Goal: Information Seeking & Learning: Learn about a topic

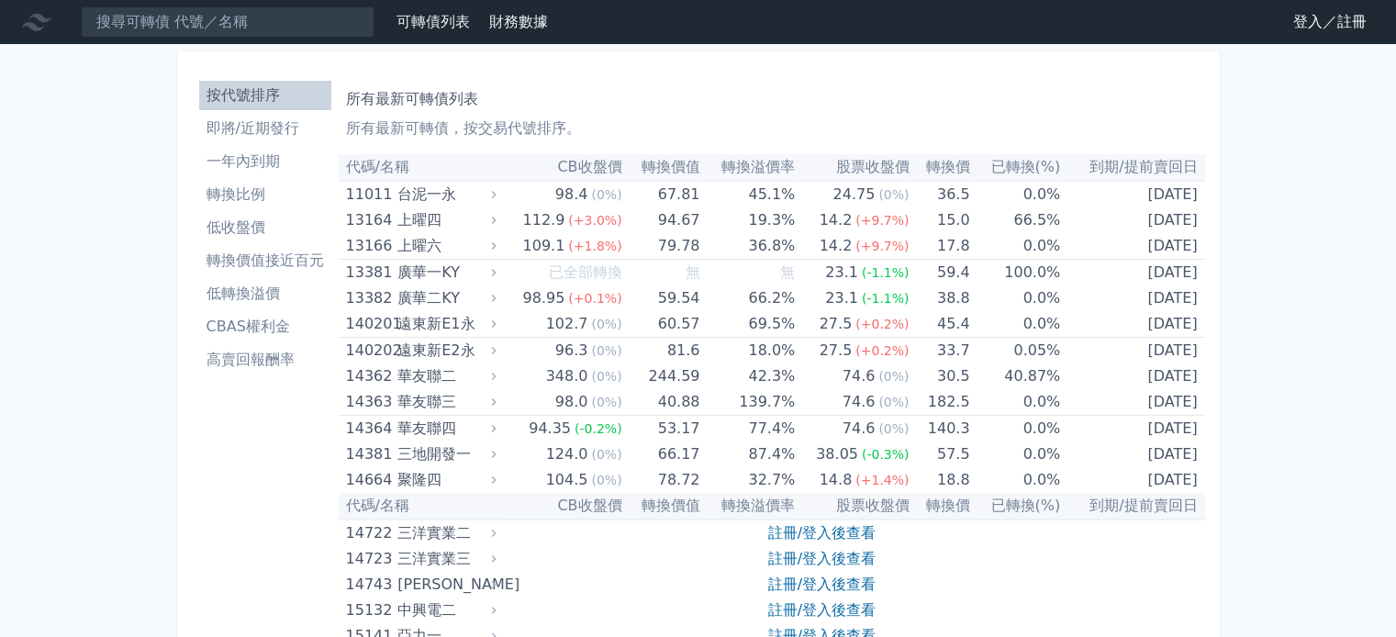
click at [1300, 17] on link "登入／註冊" at bounding box center [1330, 21] width 103 height 29
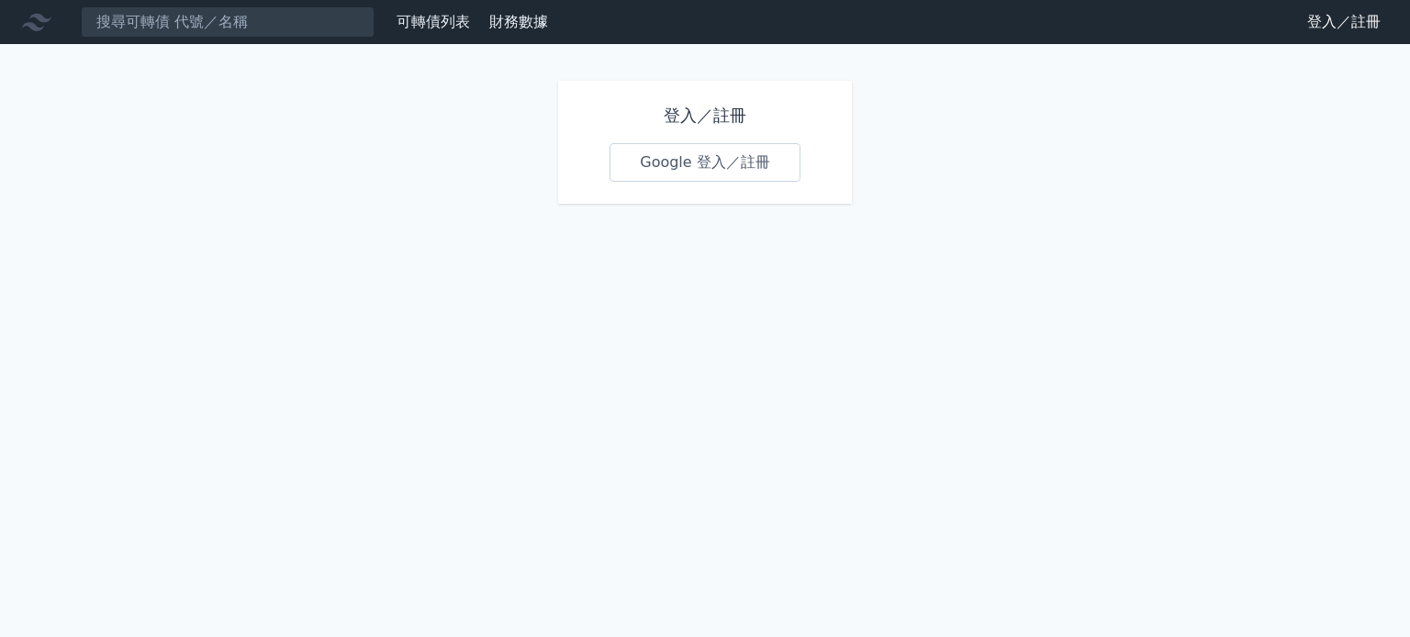
click at [672, 163] on link "Google 登入／註冊" at bounding box center [705, 162] width 191 height 39
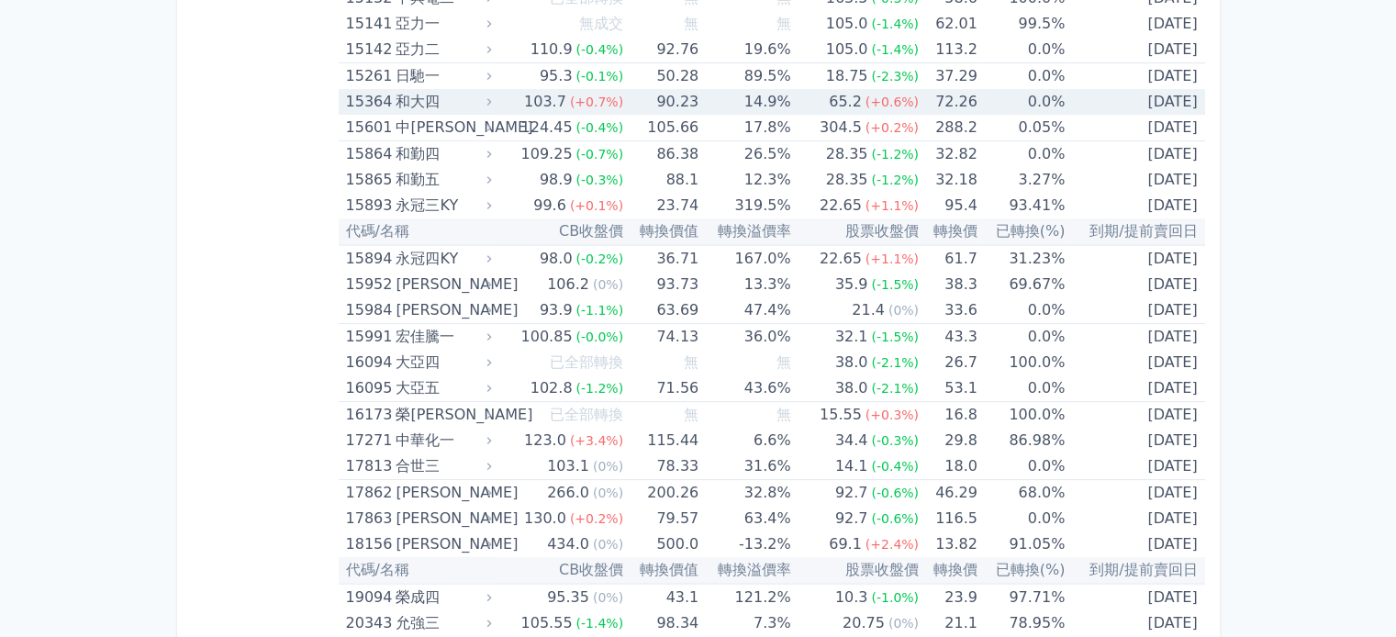
scroll to position [643, 0]
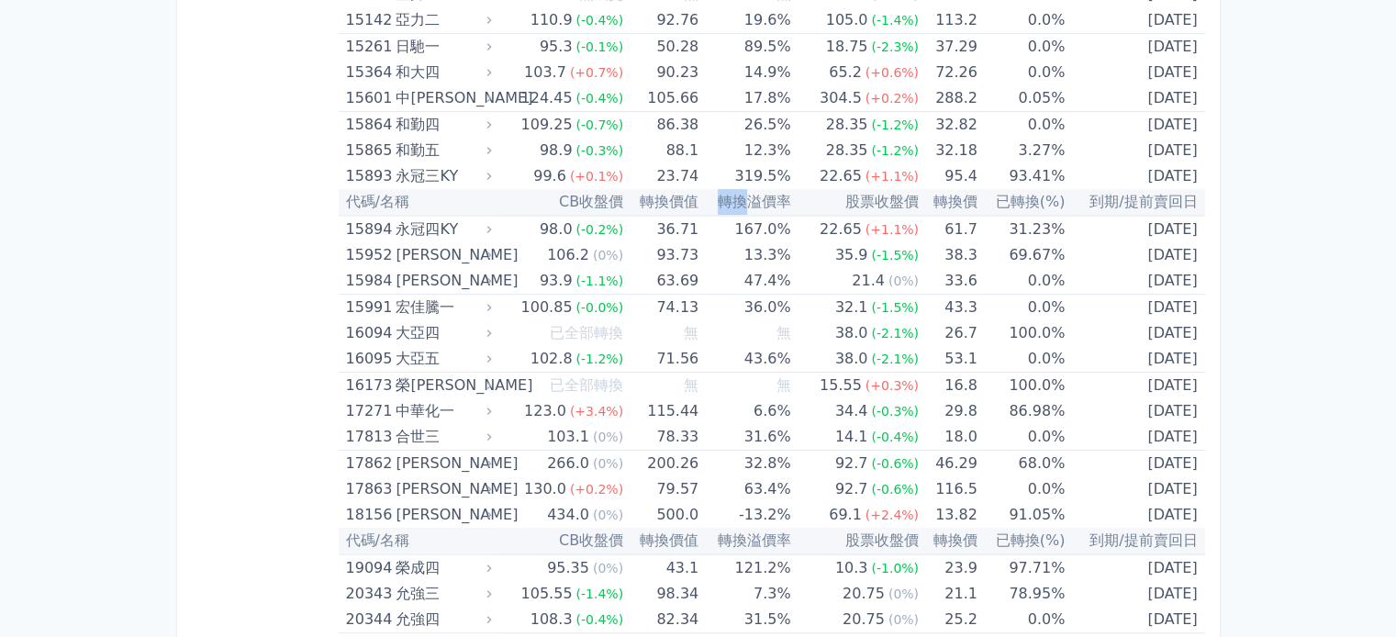
drag, startPoint x: 720, startPoint y: 200, endPoint x: 754, endPoint y: 204, distance: 34.2
click at [754, 204] on th "轉換溢價率" at bounding box center [745, 202] width 92 height 27
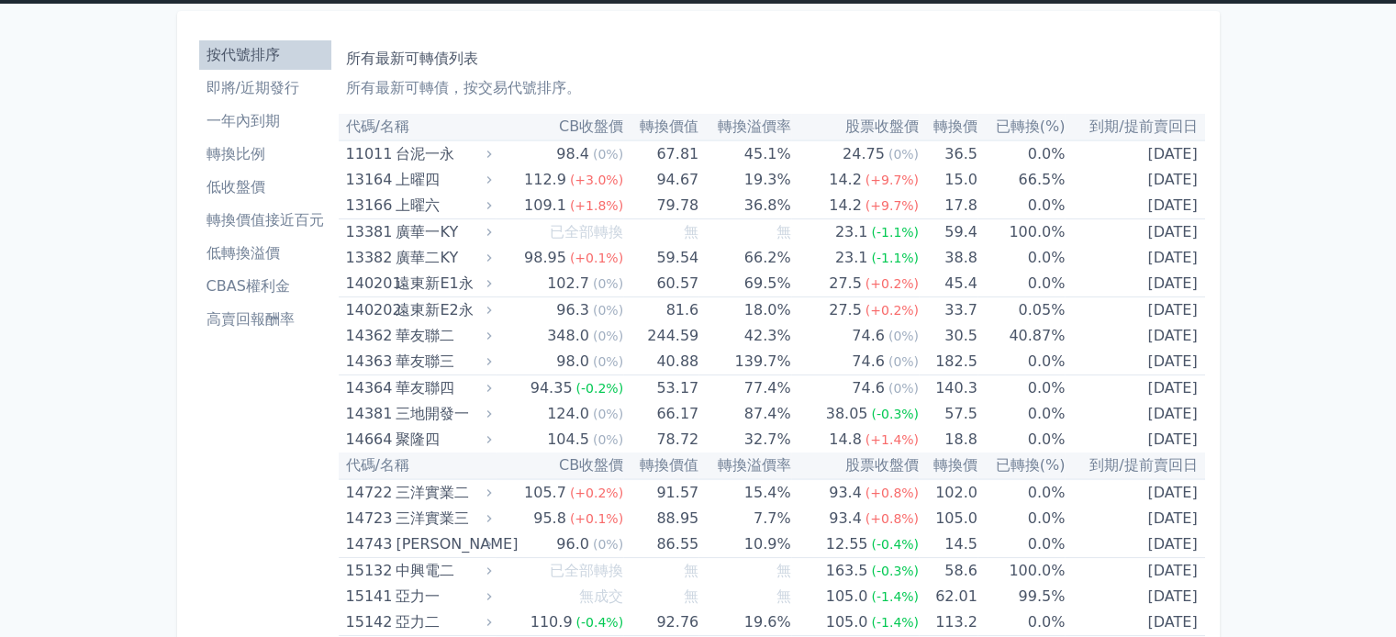
scroll to position [0, 0]
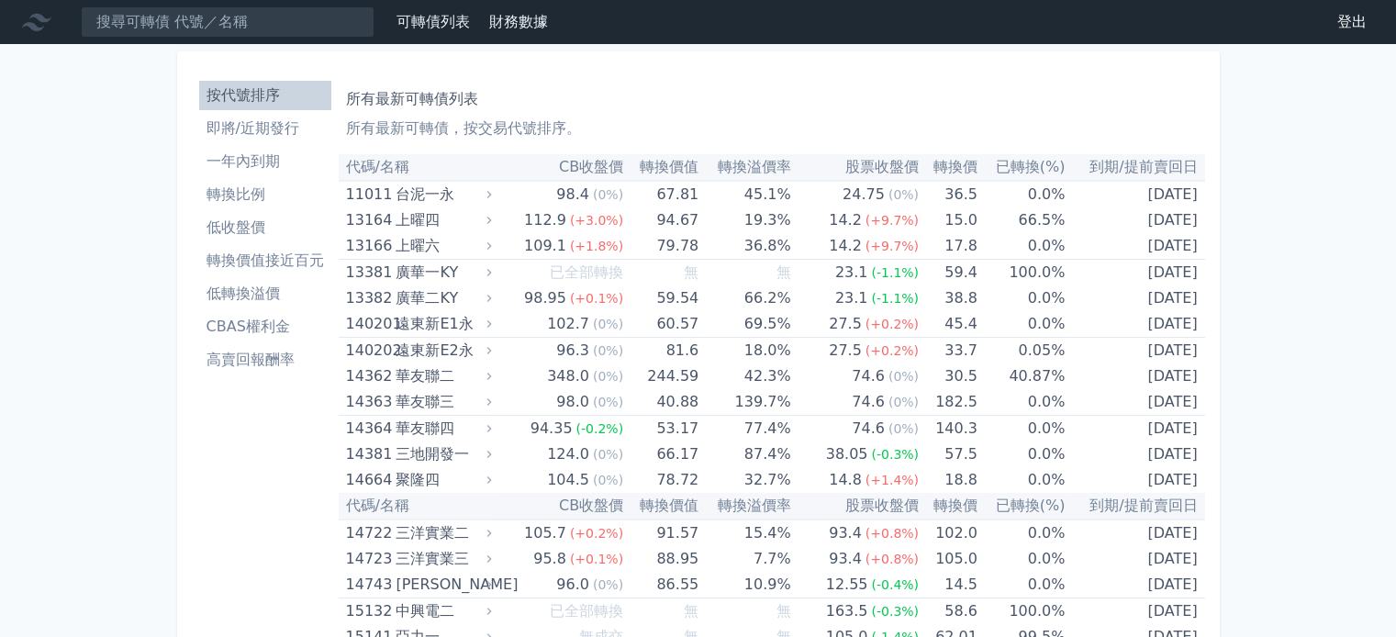
click at [797, 120] on p "所有最新可轉債，按交易代號排序。" at bounding box center [772, 129] width 852 height 22
click at [252, 27] on input at bounding box center [228, 21] width 294 height 31
type input "ㄥ"
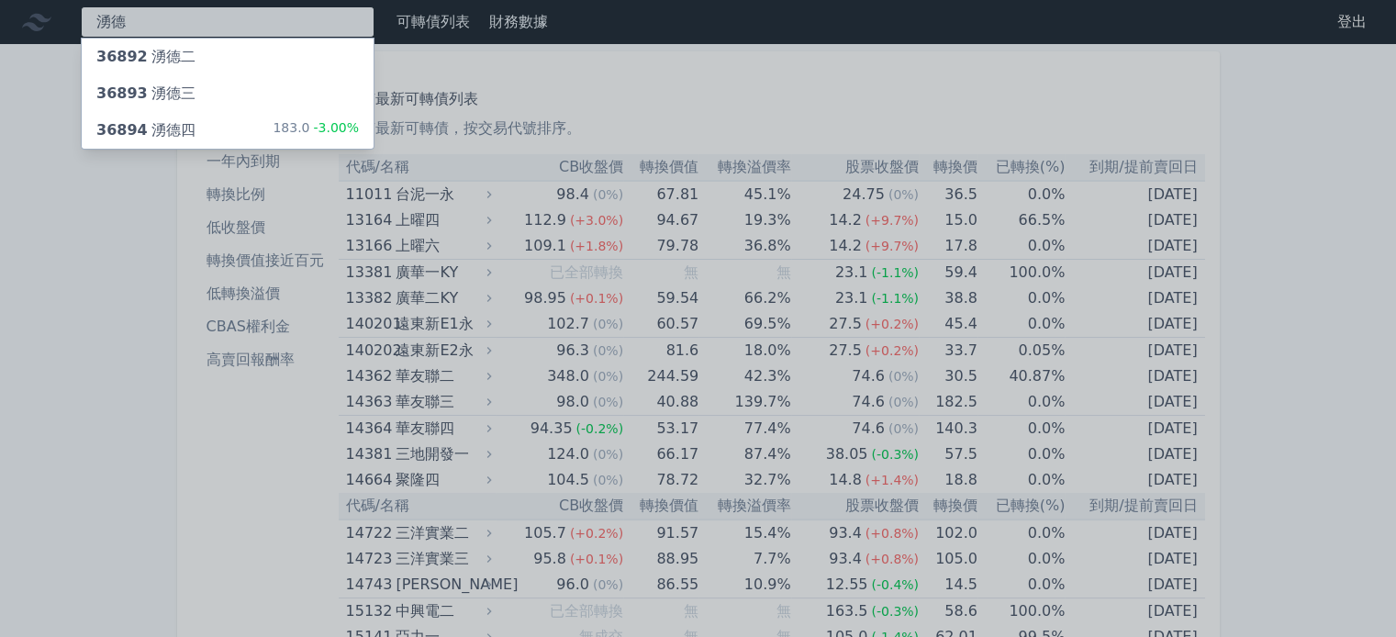
type input "湧德"
click at [150, 126] on div "36894 湧德四" at bounding box center [145, 130] width 99 height 22
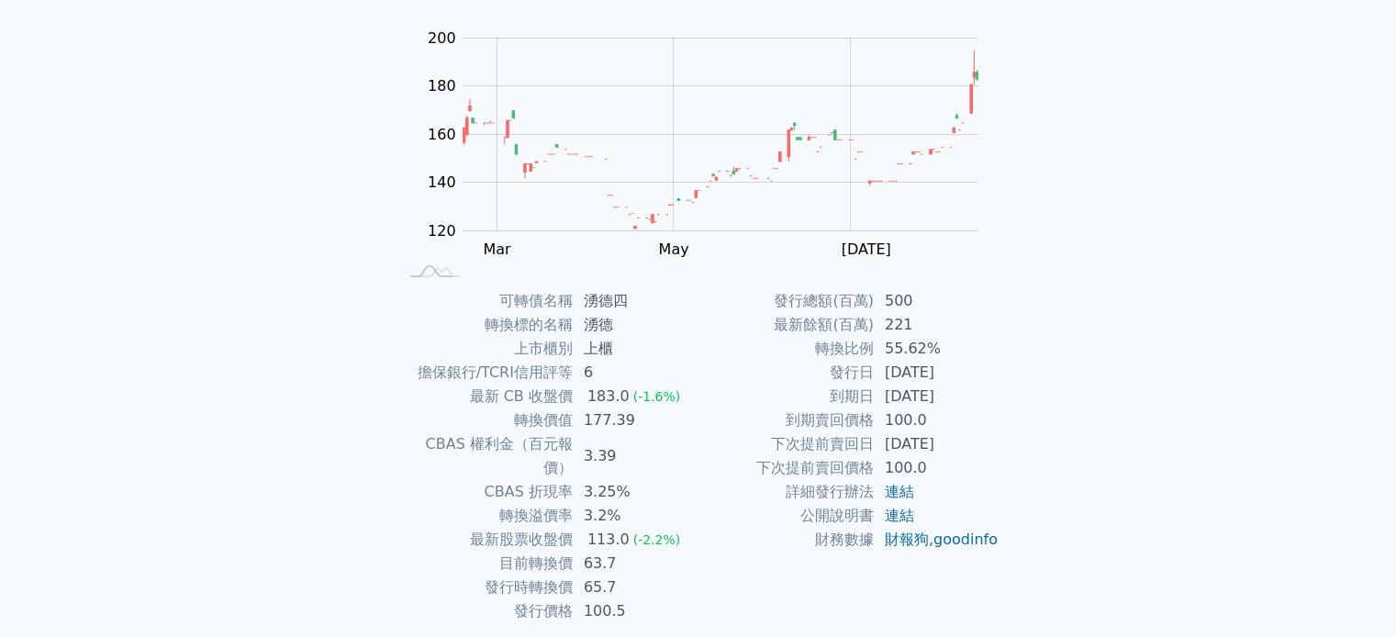
scroll to position [213, 0]
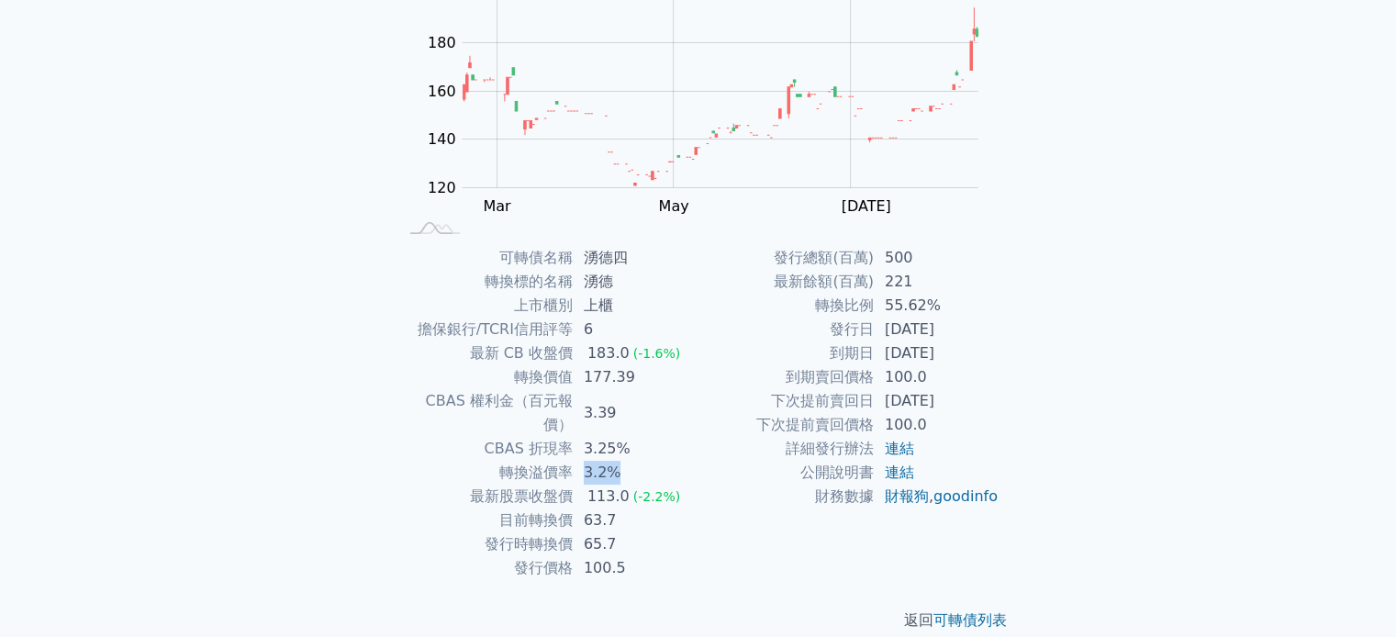
drag, startPoint x: 571, startPoint y: 450, endPoint x: 641, endPoint y: 450, distance: 69.8
click at [641, 461] on tr "轉換溢價率 3.2%" at bounding box center [548, 473] width 301 height 24
drag, startPoint x: 503, startPoint y: 446, endPoint x: 674, endPoint y: 446, distance: 170.8
click at [674, 461] on tr "轉換溢價率 3.2%" at bounding box center [548, 473] width 301 height 24
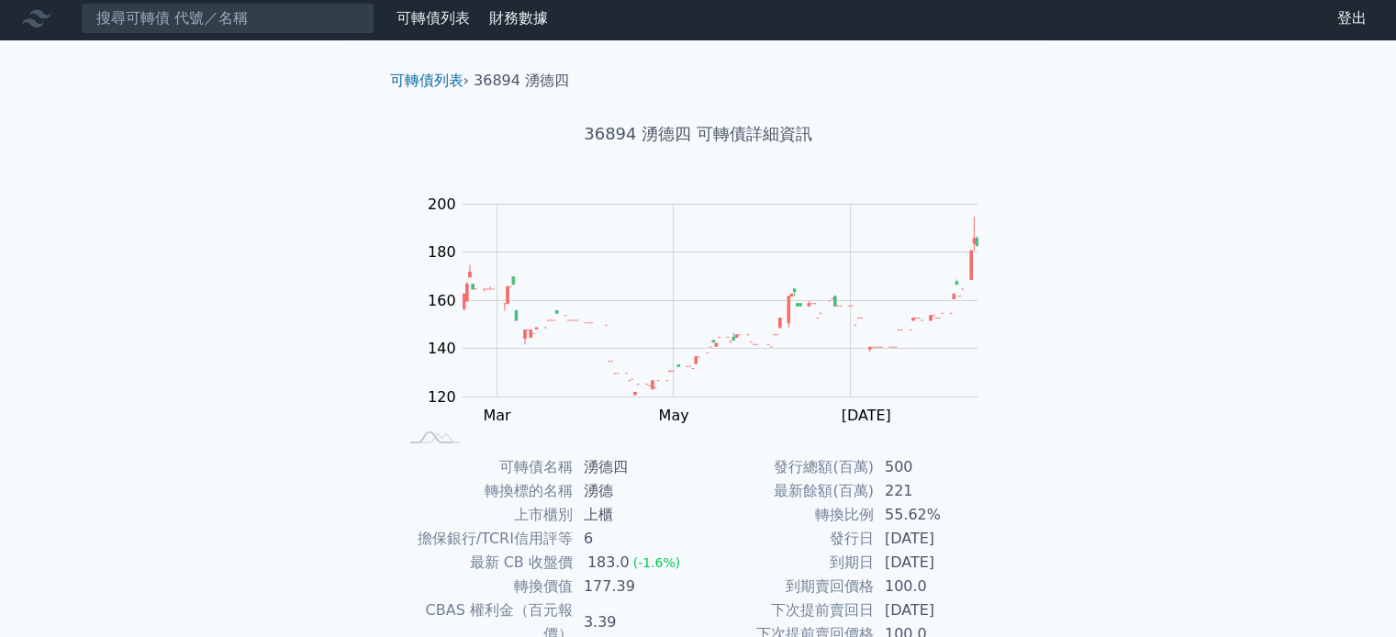
scroll to position [0, 0]
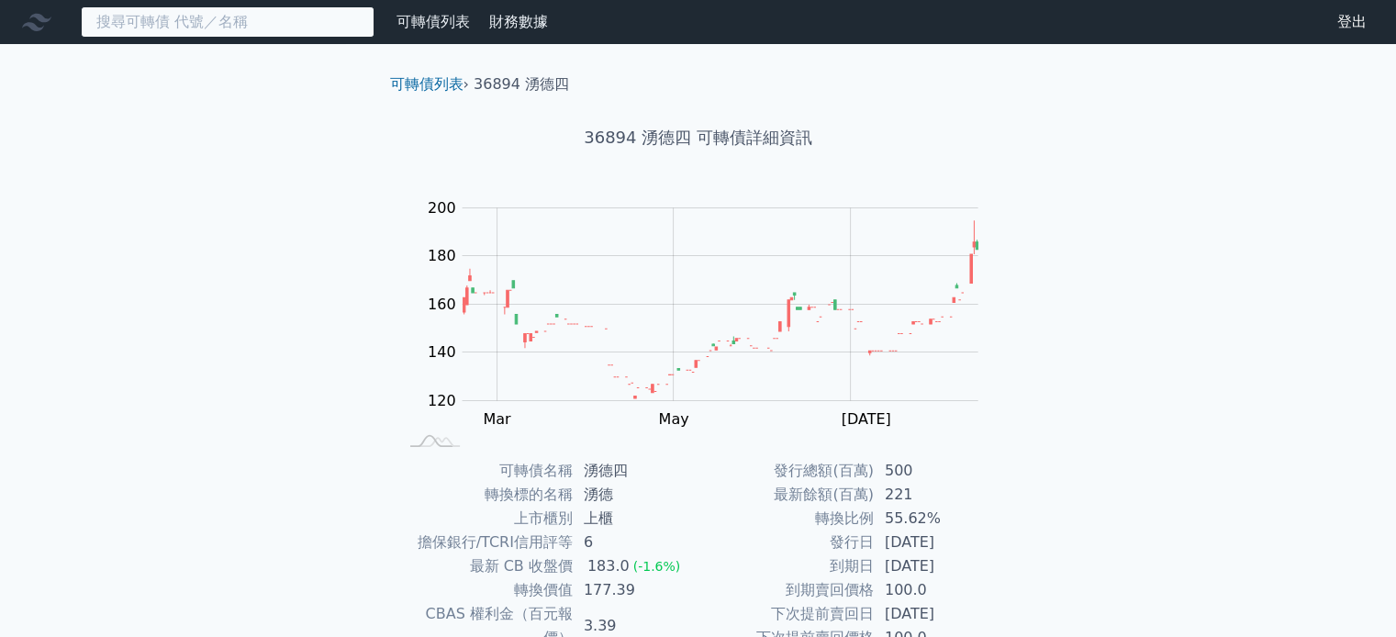
click at [165, 16] on input at bounding box center [228, 21] width 294 height 31
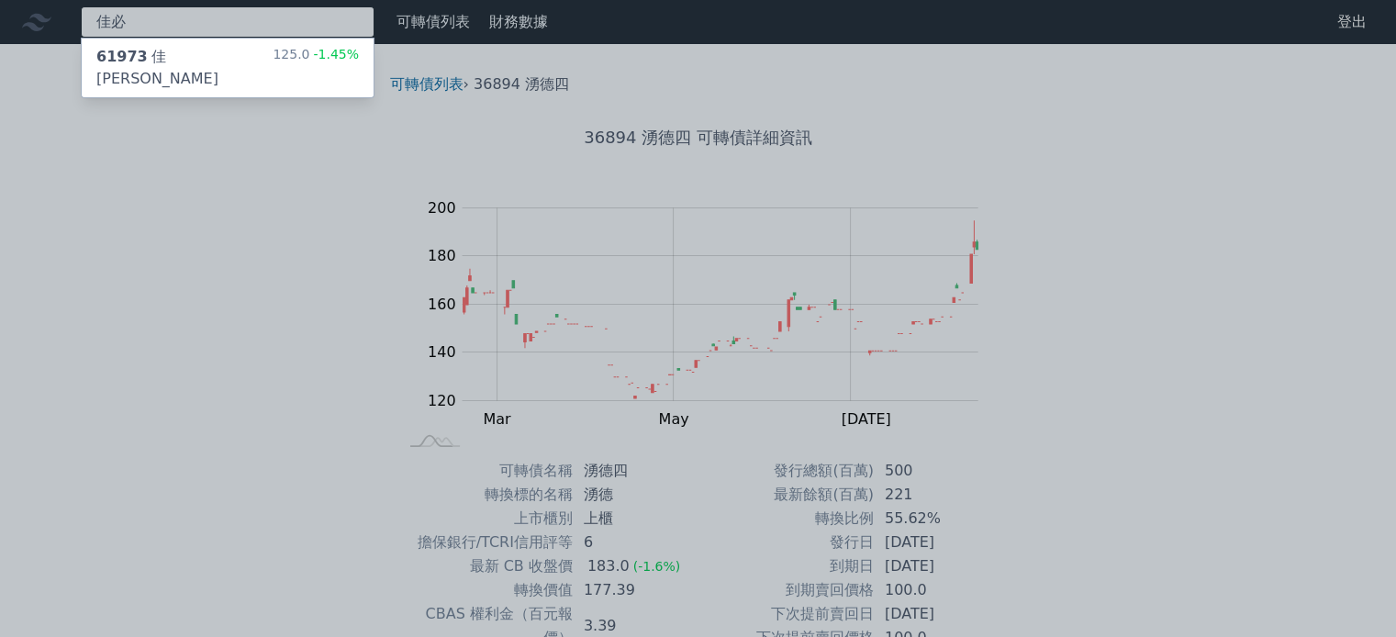
type input "佳必"
click at [195, 57] on div "61973 佳[PERSON_NAME]" at bounding box center [184, 68] width 176 height 44
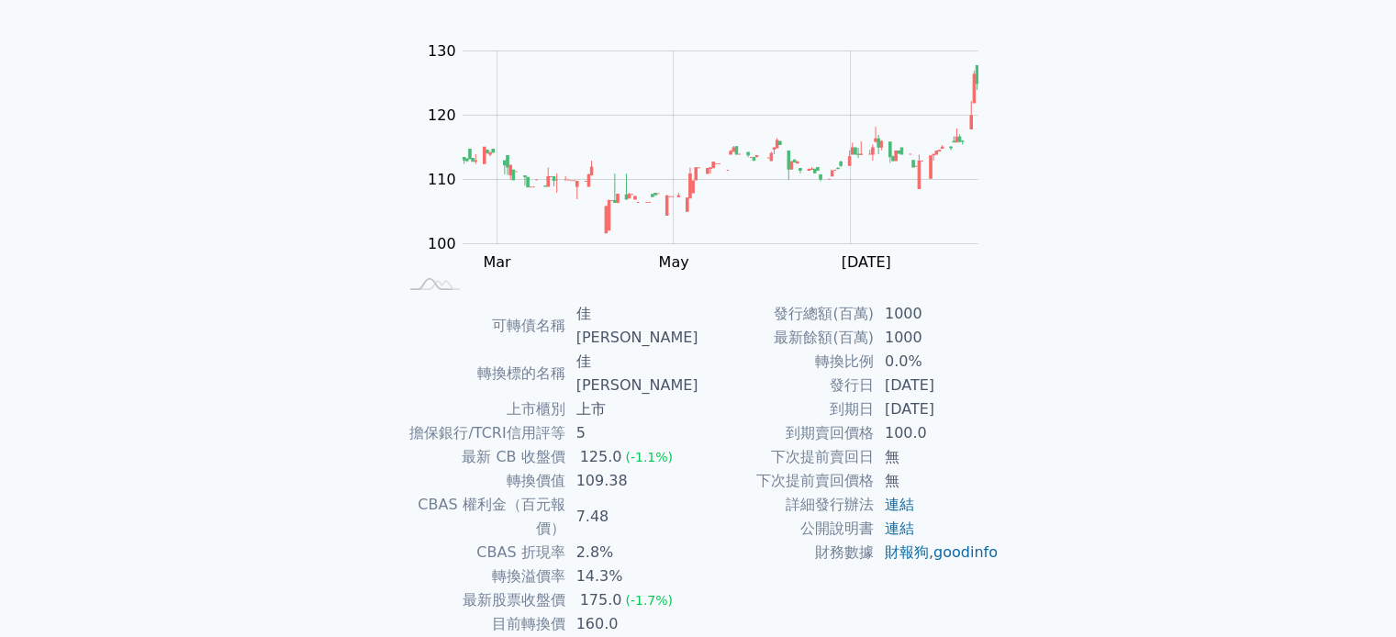
scroll to position [184, 0]
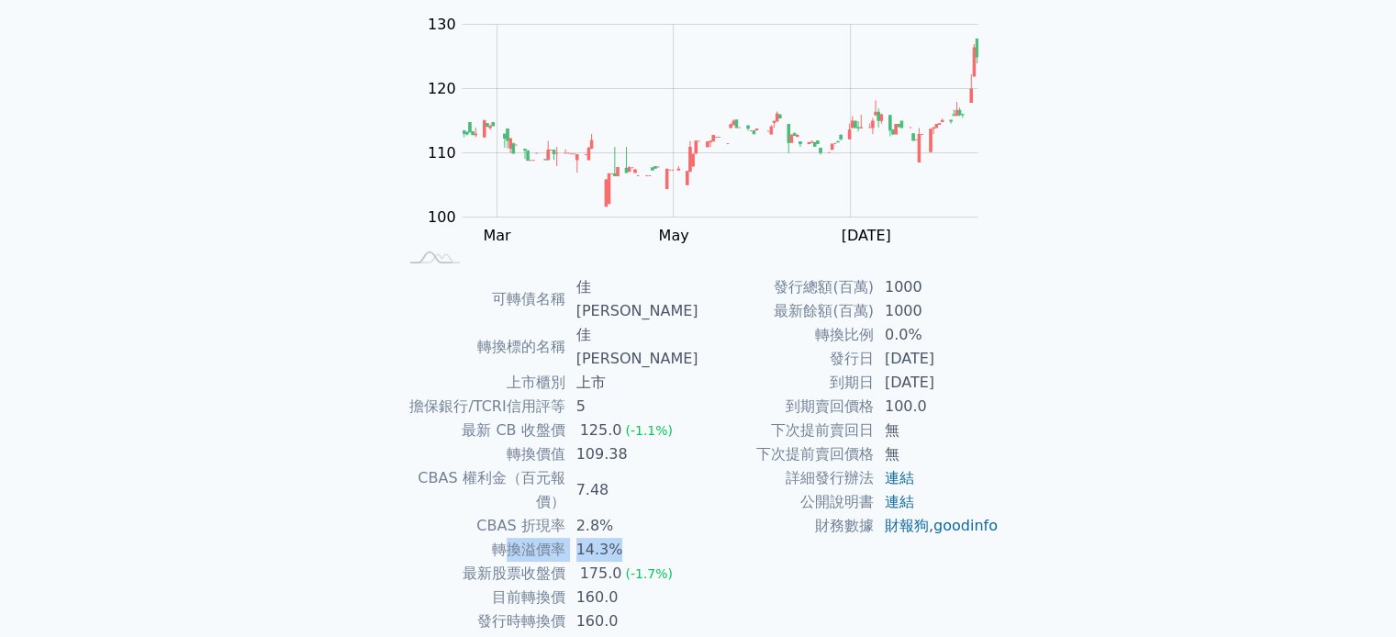
drag, startPoint x: 517, startPoint y: 483, endPoint x: 636, endPoint y: 488, distance: 119.5
click at [636, 538] on tr "轉換溢價率 14.3%" at bounding box center [548, 550] width 301 height 24
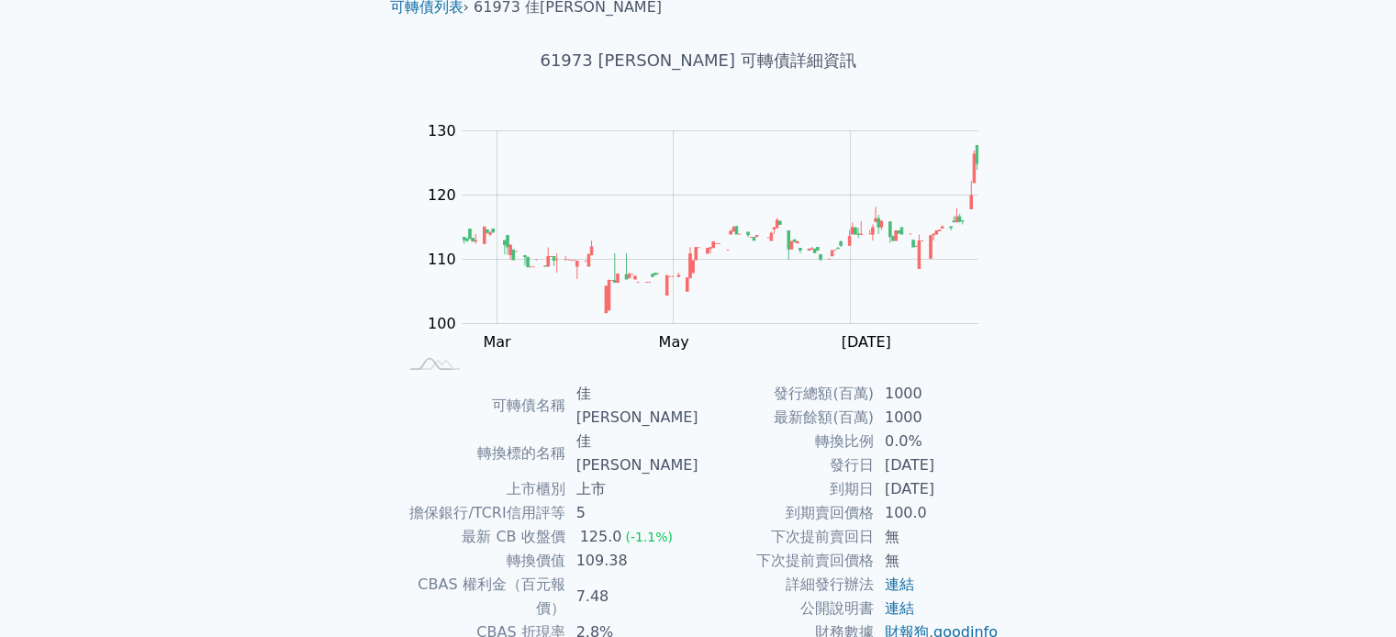
scroll to position [0, 0]
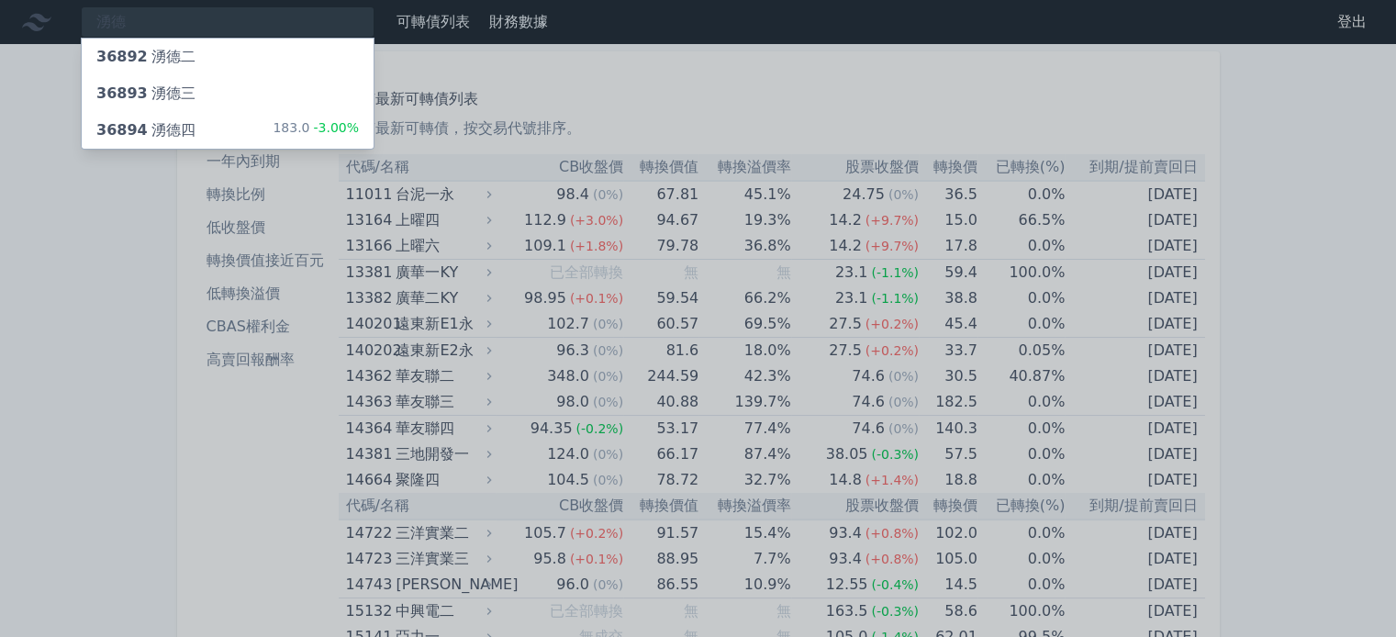
click at [1242, 120] on div at bounding box center [698, 318] width 1396 height 637
